Goal: Complete application form

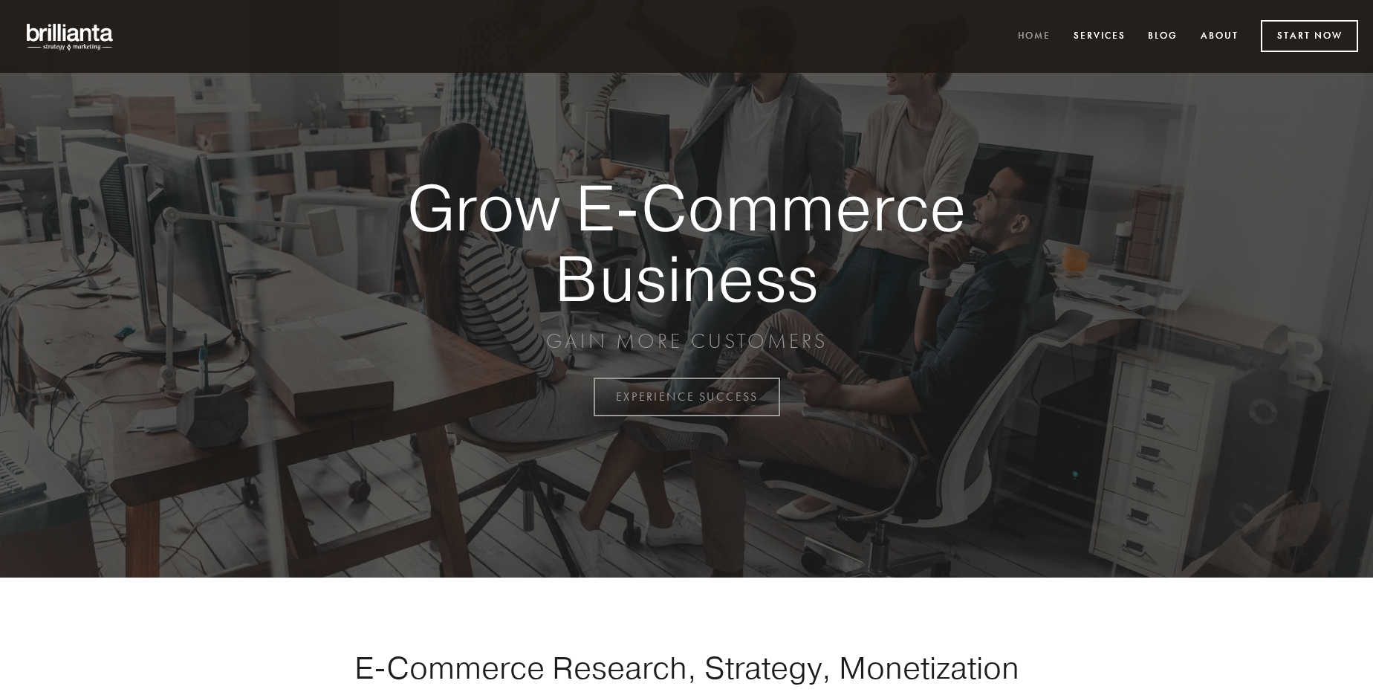
scroll to position [3894, 0]
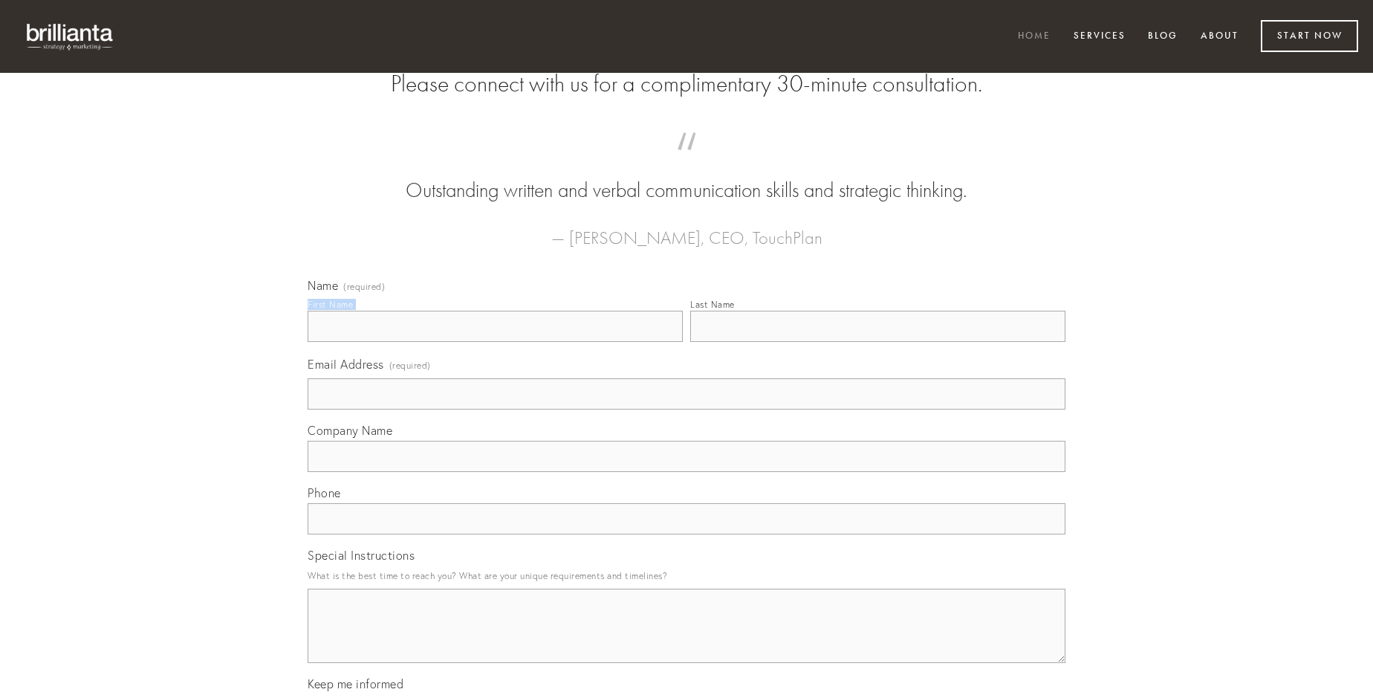
type input "[PERSON_NAME]"
click at [877, 342] on input "Last Name" at bounding box center [877, 326] width 375 height 31
type input "[PERSON_NAME]"
click at [686, 409] on input "Email Address (required)" at bounding box center [687, 393] width 758 height 31
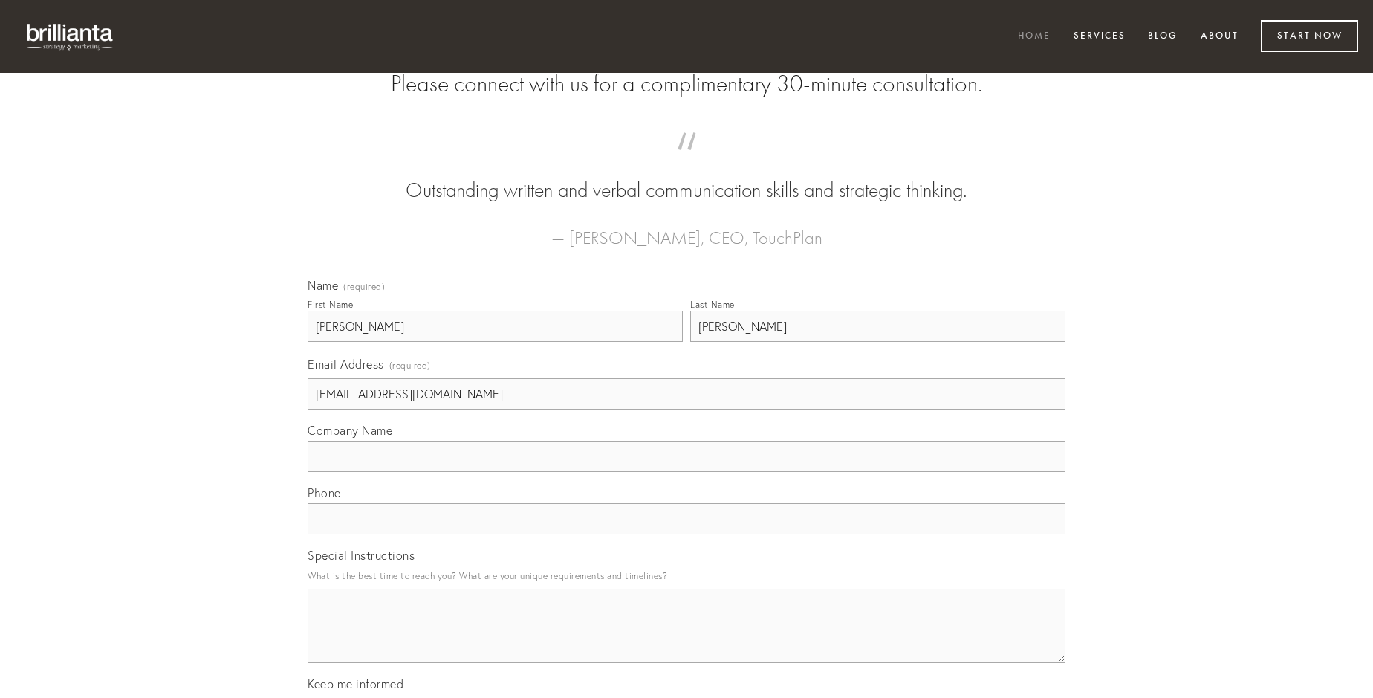
type input "[EMAIL_ADDRESS][DOMAIN_NAME]"
click at [686, 472] on input "Company Name" at bounding box center [687, 456] width 758 height 31
type input "aer"
click at [686, 534] on input "text" at bounding box center [687, 518] width 758 height 31
click at [686, 639] on textarea "Special Instructions" at bounding box center [687, 625] width 758 height 74
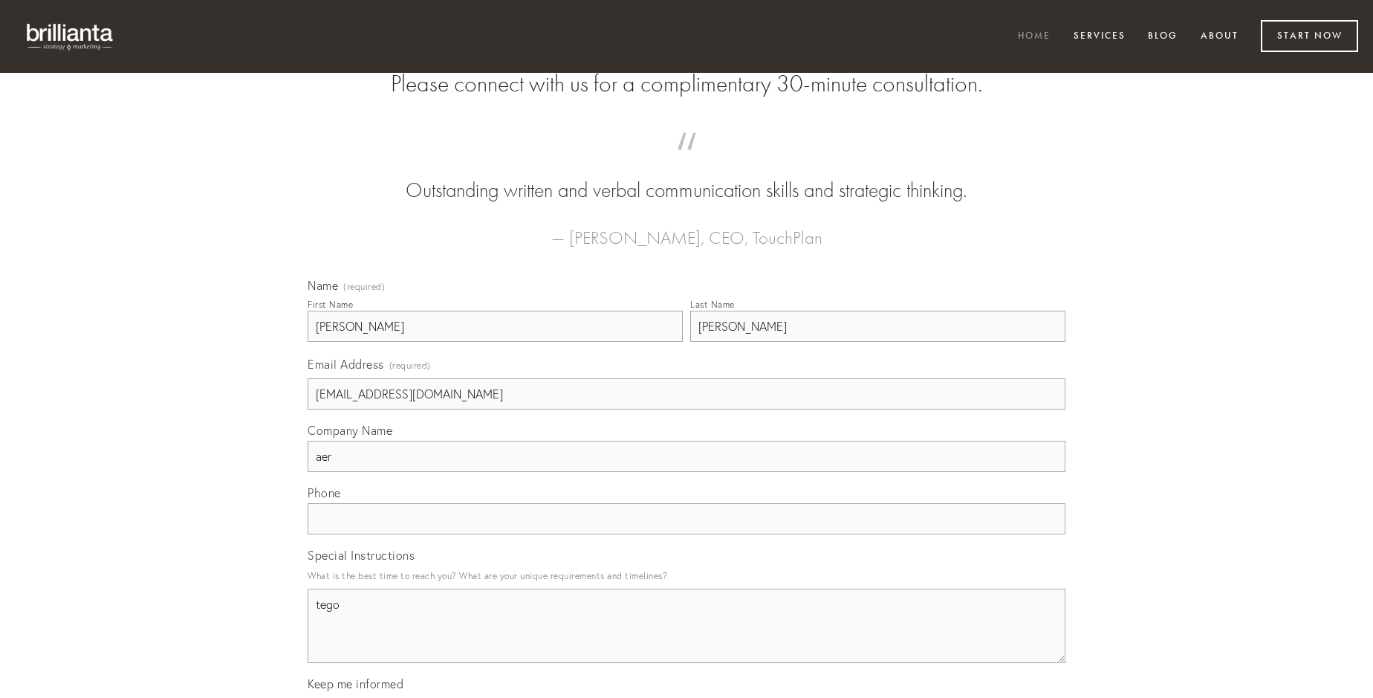
type textarea "tego"
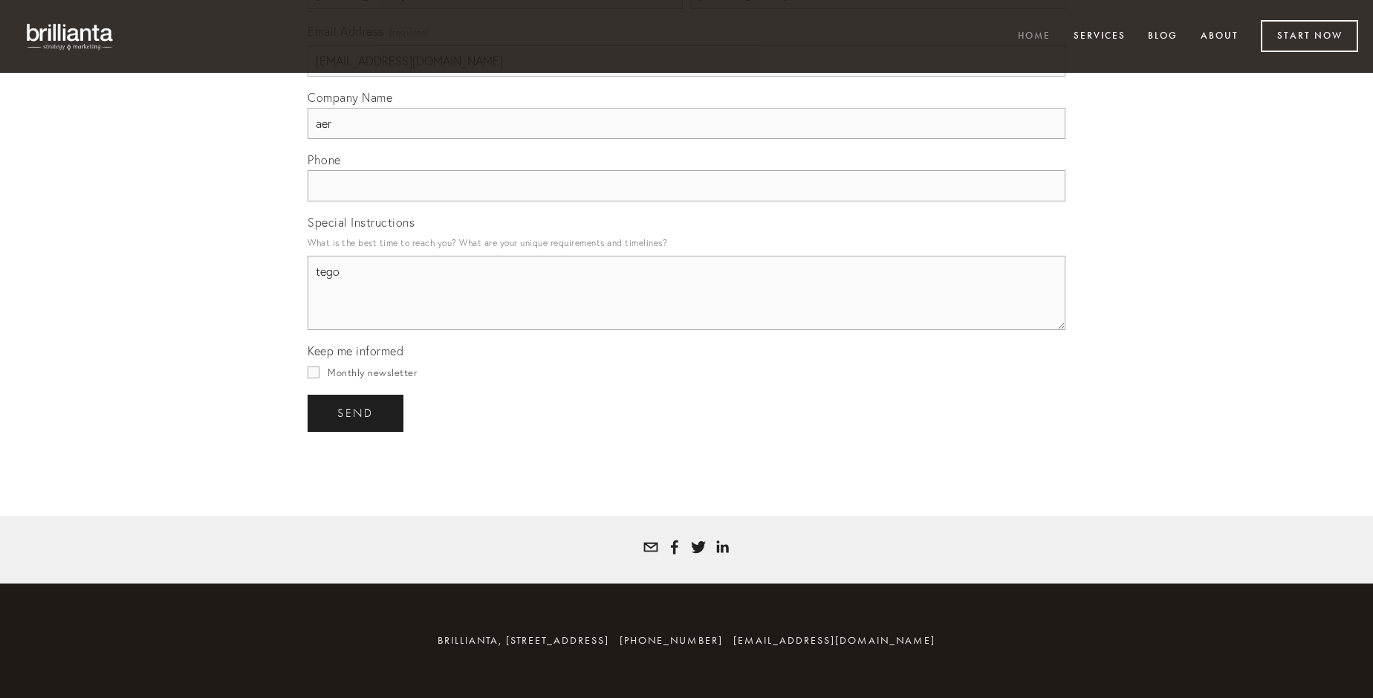
click at [357, 412] on span "send" at bounding box center [355, 412] width 36 height 13
